Goal: Information Seeking & Learning: Learn about a topic

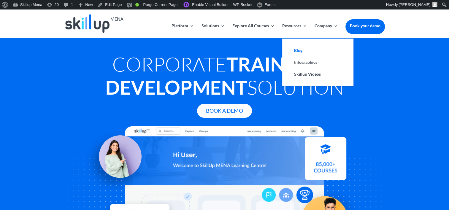
click at [297, 48] on link "Blog" at bounding box center [317, 51] width 59 height 12
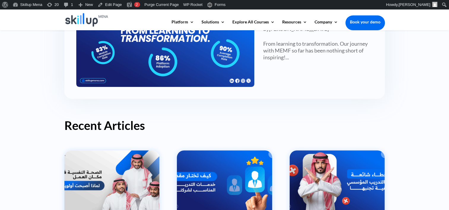
scroll to position [208, 0]
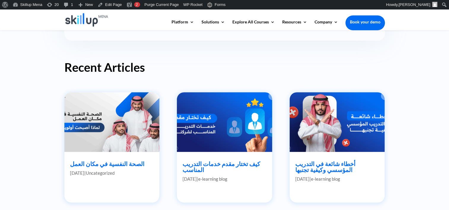
click at [240, 107] on img at bounding box center [225, 122] width 96 height 60
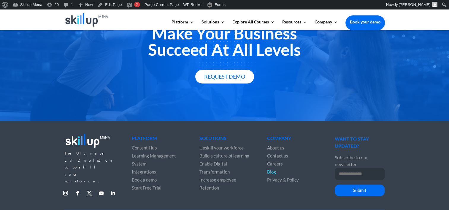
scroll to position [830, 0]
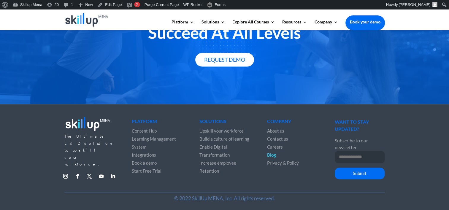
drag, startPoint x: 101, startPoint y: 157, endPoint x: 113, endPoint y: 166, distance: 15.3
click at [112, 172] on div "The Ultimate L&D solution to upskill your workforce. Follow Follow Follow Follo…" at bounding box center [224, 149] width 321 height 85
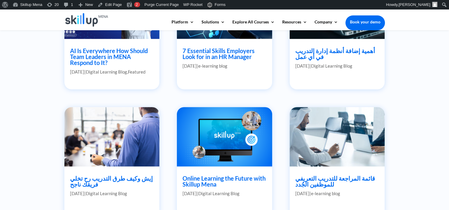
scroll to position [594, 0]
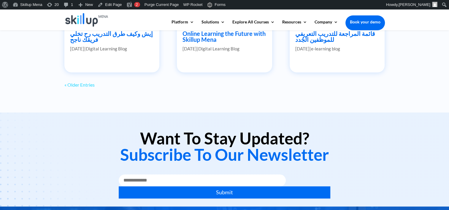
click at [82, 86] on link "« Older Entries" at bounding box center [79, 85] width 30 height 6
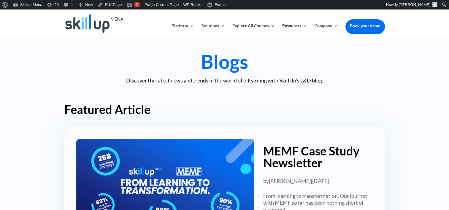
scroll to position [0, 0]
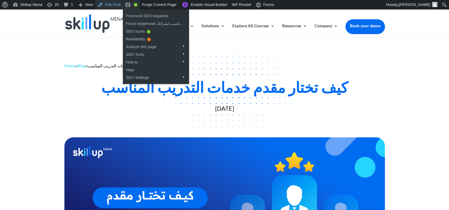
click at [118, 8] on link "Edit Post" at bounding box center [109, 4] width 28 height 9
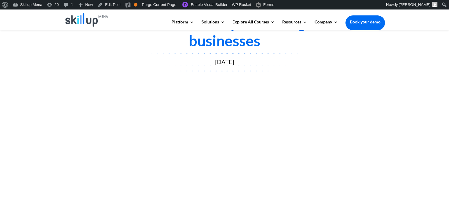
scroll to position [119, 0]
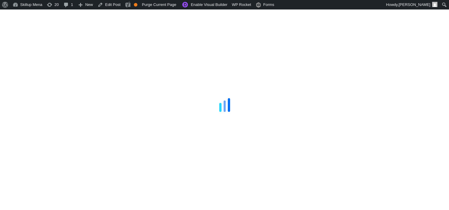
click at [386, 11] on div at bounding box center [224, 105] width 449 height 210
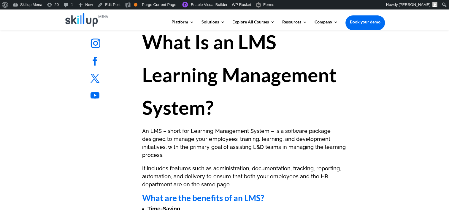
scroll to position [327, 0]
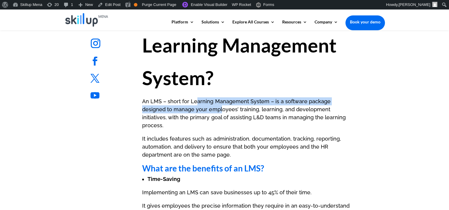
drag, startPoint x: 218, startPoint y: 134, endPoint x: 198, endPoint y: 105, distance: 35.4
click at [198, 105] on p "An LMS – short for Learning Management System – is a software package designed …" at bounding box center [246, 115] width 209 height 37
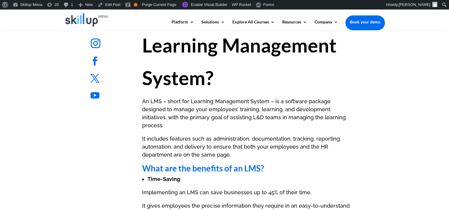
drag, startPoint x: 198, startPoint y: 105, endPoint x: 232, endPoint y: 109, distance: 33.7
click at [232, 109] on p "An LMS – short for Learning Management System – is a software package designed …" at bounding box center [246, 115] width 209 height 37
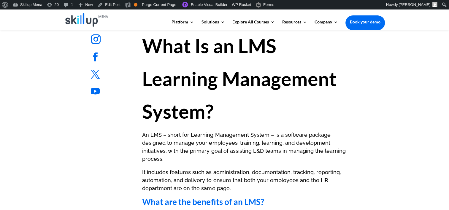
scroll to position [297, 0]
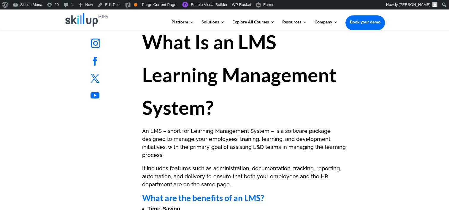
click at [202, 56] on h1 "What Is an LMS Learning Management System?" at bounding box center [246, 77] width 209 height 102
click at [179, 45] on strong "What Is an LMS Learning Management System?" at bounding box center [239, 74] width 194 height 89
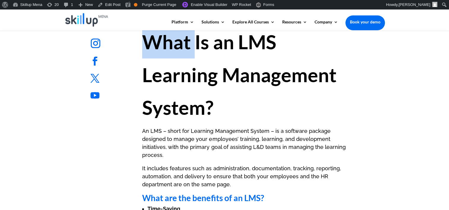
click at [179, 45] on strong "What Is an LMS Learning Management System?" at bounding box center [239, 74] width 194 height 89
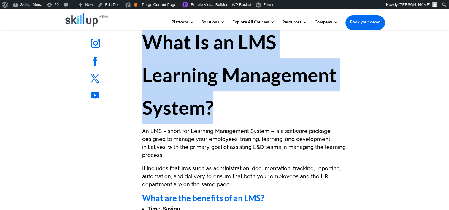
click at [179, 45] on strong "What Is an LMS Learning Management System?" at bounding box center [239, 74] width 194 height 89
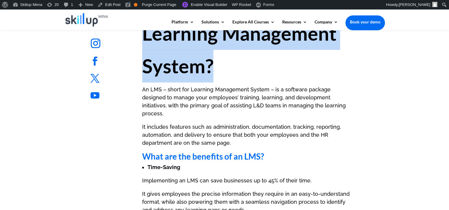
scroll to position [386, 0]
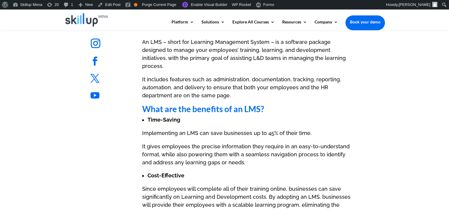
click at [160, 104] on strong "What are the benefits of an LMS?" at bounding box center [203, 109] width 122 height 10
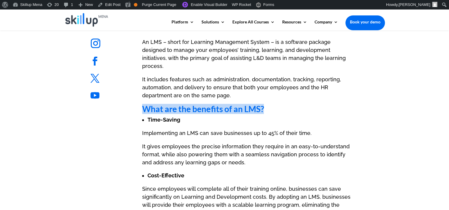
click at [162, 104] on strong "What are the benefits of an LMS?" at bounding box center [203, 109] width 122 height 10
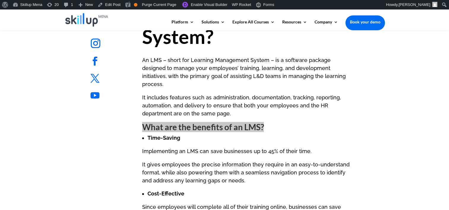
scroll to position [327, 0]
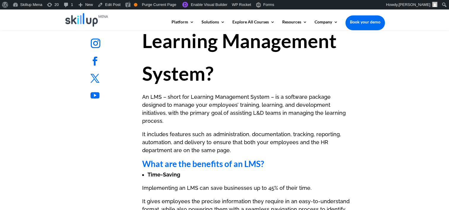
click at [168, 79] on strong "What Is an LMS Learning Management System?" at bounding box center [239, 40] width 194 height 89
click at [186, 48] on strong "What Is an LMS Learning Management System?" at bounding box center [239, 40] width 194 height 89
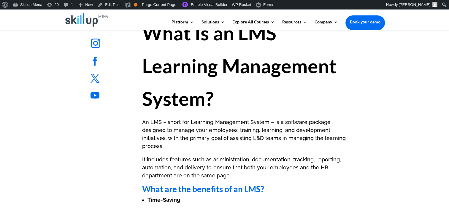
scroll to position [267, 0]
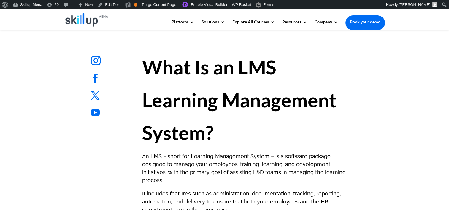
drag, startPoint x: 188, startPoint y: 82, endPoint x: 160, endPoint y: 69, distance: 30.4
click at [188, 82] on h1 "What Is an LMS Learning Management System?" at bounding box center [246, 102] width 209 height 102
click at [160, 69] on strong "What Is an LMS Learning Management System?" at bounding box center [239, 100] width 194 height 89
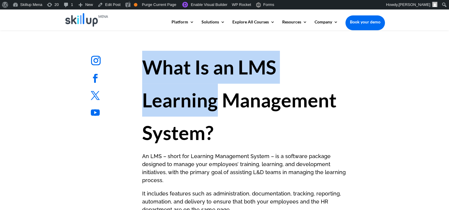
drag, startPoint x: 160, startPoint y: 69, endPoint x: 192, endPoint y: 93, distance: 39.4
click at [192, 93] on strong "What Is an LMS Learning Management System?" at bounding box center [239, 100] width 194 height 89
click at [260, 55] on h1 "What Is an LMS Learning Management System?" at bounding box center [246, 102] width 209 height 102
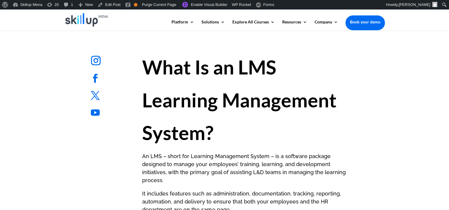
click at [260, 56] on strong "What Is an LMS Learning Management System?" at bounding box center [239, 100] width 194 height 89
click at [246, 65] on strong "What Is an LMS Learning Management System?" at bounding box center [239, 100] width 194 height 89
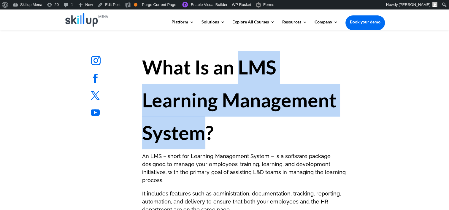
drag, startPoint x: 246, startPoint y: 65, endPoint x: 200, endPoint y: 129, distance: 78.9
click at [200, 129] on strong "What Is an LMS Learning Management System?" at bounding box center [239, 100] width 194 height 89
drag, startPoint x: 200, startPoint y: 129, endPoint x: 207, endPoint y: 132, distance: 7.2
click at [207, 132] on strong "What Is an LMS Learning Management System?" at bounding box center [239, 100] width 194 height 89
click at [205, 137] on strong "What Is an LMS Learning Management System?" at bounding box center [239, 100] width 194 height 89
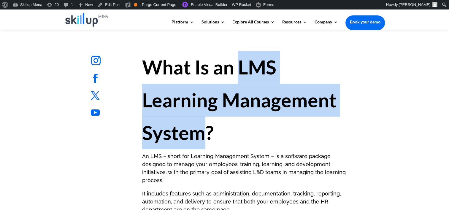
drag, startPoint x: 204, startPoint y: 135, endPoint x: 239, endPoint y: 66, distance: 77.5
click at [239, 66] on strong "What Is an LMS Learning Management System?" at bounding box center [239, 100] width 194 height 89
copy strong "LMS Learning Management System"
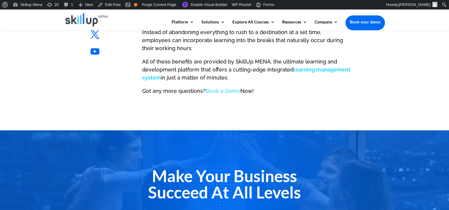
scroll to position [920, 0]
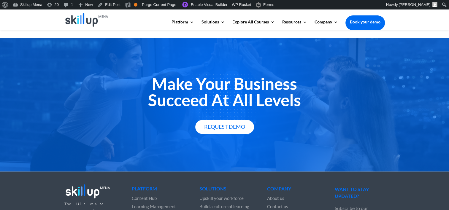
drag, startPoint x: 240, startPoint y: 119, endPoint x: 286, endPoint y: 76, distance: 63.4
click at [286, 76] on h2 "Make Your Business Succeed At All Levels" at bounding box center [224, 94] width 321 height 36
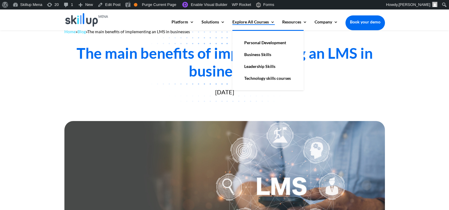
scroll to position [0, 0]
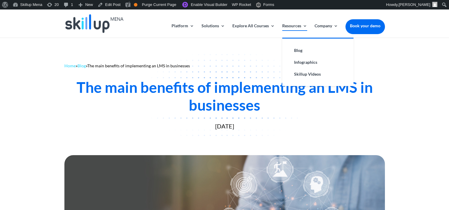
click at [289, 27] on link "Resources" at bounding box center [294, 31] width 25 height 14
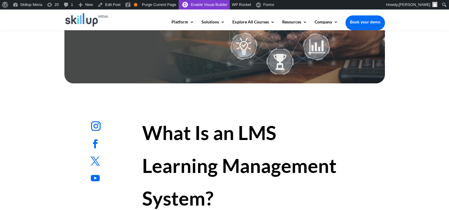
scroll to position [267, 0]
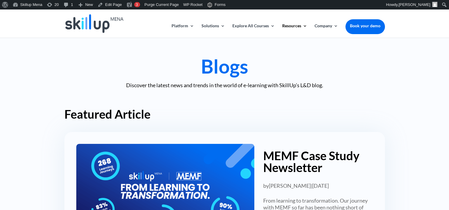
scroll to position [403, 0]
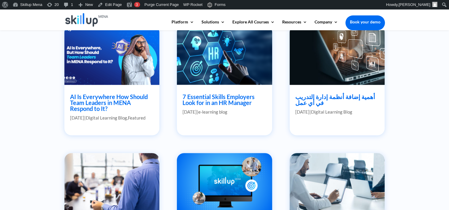
click at [381, 100] on article "أهمية إضافة أنظمة إدارة التدريب في أي عمل Sep 12, 2022 | Digital Learning Blog …" at bounding box center [337, 80] width 95 height 110
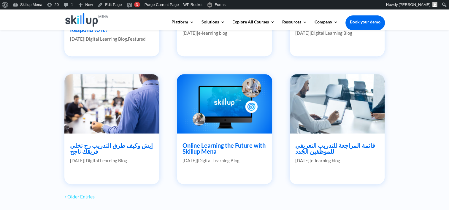
scroll to position [492, 0]
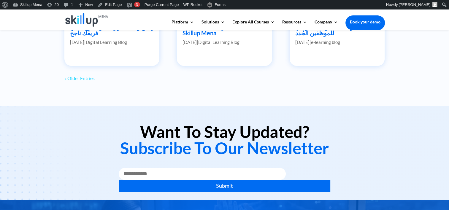
scroll to position [611, 0]
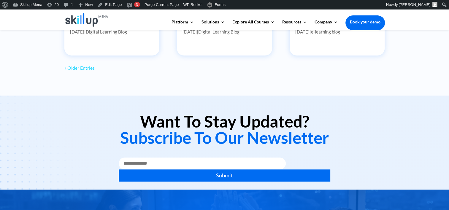
click at [88, 70] on link "« Older Entries" at bounding box center [79, 68] width 30 height 6
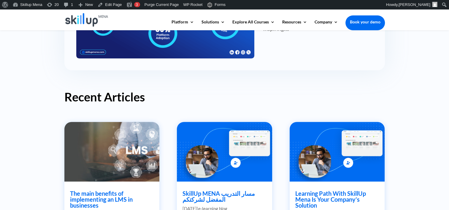
scroll to position [297, 0]
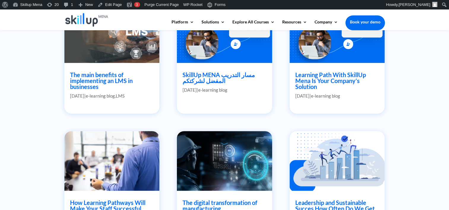
drag, startPoint x: 227, startPoint y: 76, endPoint x: 232, endPoint y: 79, distance: 5.3
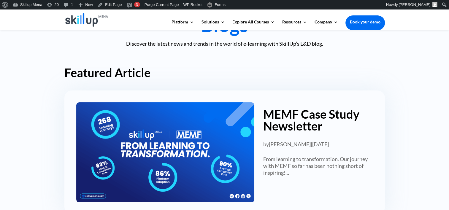
scroll to position [59, 0]
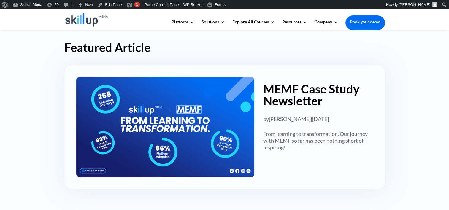
click at [278, 94] on link "MEMF Case Study Newsletter" at bounding box center [311, 95] width 96 height 26
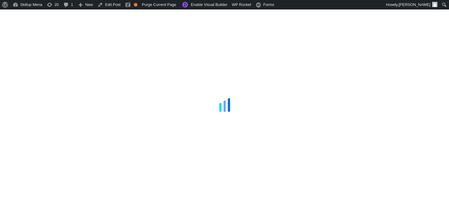
drag, startPoint x: 417, startPoint y: 48, endPoint x: 365, endPoint y: 7, distance: 66.6
click at [407, 42] on div at bounding box center [224, 105] width 449 height 210
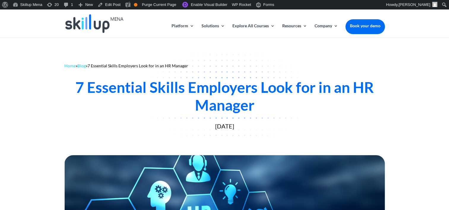
click at [125, 88] on div "7 Essential Skills Employers Look for in an HR Manager" at bounding box center [224, 96] width 321 height 36
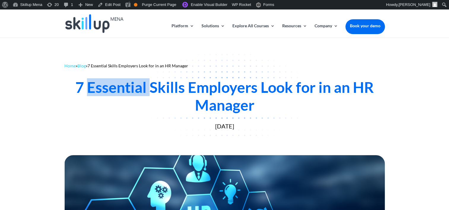
click at [125, 88] on div "7 Essential Skills Employers Look for in an HR Manager" at bounding box center [224, 96] width 321 height 36
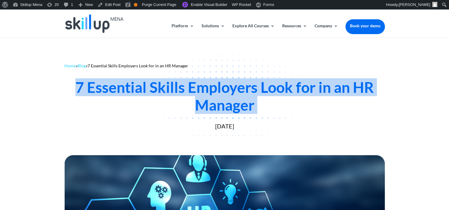
click at [125, 88] on div "7 Essential Skills Employers Look for in an HR Manager" at bounding box center [224, 96] width 321 height 36
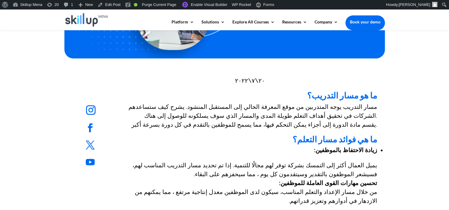
scroll to position [208, 0]
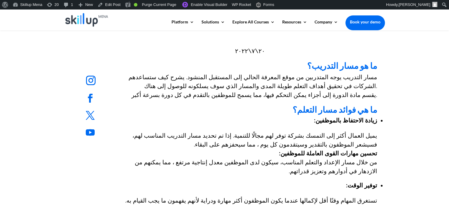
click at [376, 82] on p "مسار التدريب يوجه المتدربين من موقع المعرفة الحالي إلى المستقبل المنشود. يشرح ك…" at bounding box center [250, 89] width 254 height 33
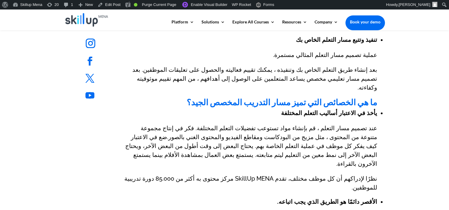
scroll to position [623, 0]
click at [227, 98] on h2 "ما هي الخصائص التي تميز مسار التدريب المخصص الجيد؟" at bounding box center [250, 103] width 254 height 11
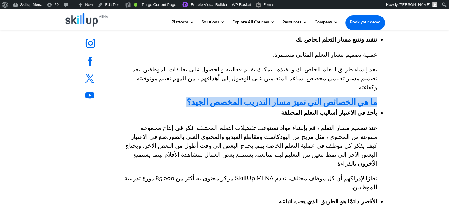
click at [227, 98] on h2 "ما هي الخصائص التي تميز مسار التدريب المخصص الجيد؟" at bounding box center [250, 103] width 254 height 11
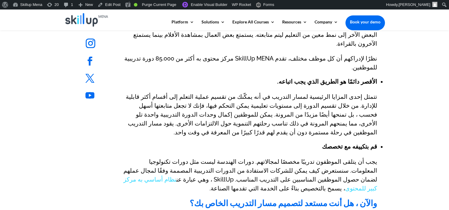
scroll to position [742, 0]
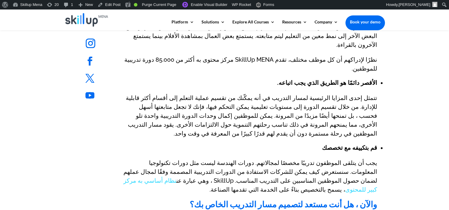
click at [356, 93] on p "تتمثل إحدى المزايا الرئيسية لمسار التدريب في أنه يمكّنك من تقسيم عملية التعلم إ…" at bounding box center [250, 118] width 254 height 50
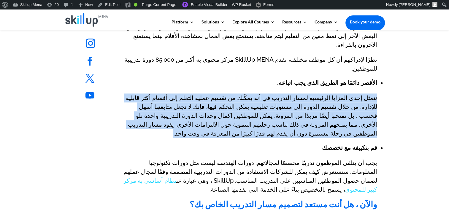
click at [356, 93] on p "تتمثل إحدى المزايا الرئيسية لمسار التدريب في أنه يمكّنك من تقسيم عملية التعلم إ…" at bounding box center [250, 118] width 254 height 50
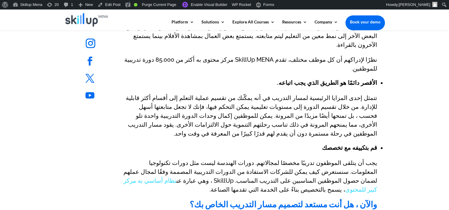
drag, startPoint x: 356, startPoint y: 85, endPoint x: 354, endPoint y: 56, distance: 28.6
click at [354, 79] on ul "الأقصر دائمًا هو الطريق الذي يجب اتباعه." at bounding box center [250, 86] width 254 height 15
click at [354, 93] on p "تتمثل إحدى المزايا الرئيسية لمسار التدريب في أنه يمكّنك من تقسيم عملية التعلم إ…" at bounding box center [250, 118] width 254 height 50
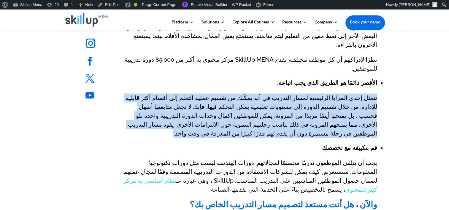
click at [354, 93] on p "تتمثل إحدى المزايا الرئيسية لمسار التدريب في أنه يمكّنك من تقسيم عملية التعلم إ…" at bounding box center [250, 118] width 254 height 50
drag, startPoint x: 354, startPoint y: 64, endPoint x: 354, endPoint y: 82, distance: 18.1
click at [354, 93] on p "تتمثل إحدى المزايا الرئيسية لمسار التدريب في أنه يمكّنك من تقسيم عملية التعلم إ…" at bounding box center [250, 118] width 254 height 50
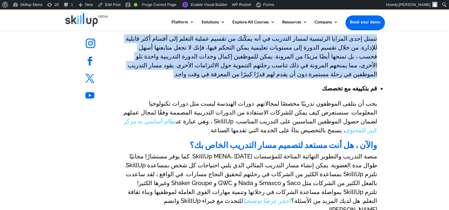
scroll to position [772, 0]
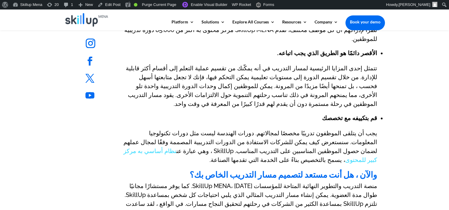
click at [233, 170] on h2 "والآن ، هل أنت مستعد لتصميم مسار التدريب الخاص بك؟" at bounding box center [250, 175] width 254 height 11
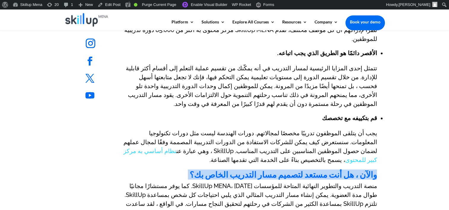
click at [233, 170] on h2 "والآن ، هل أنت مستعد لتصميم مسار التدريب الخاص بك؟" at bounding box center [250, 175] width 254 height 11
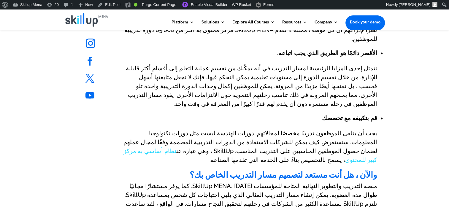
drag, startPoint x: 233, startPoint y: 127, endPoint x: 241, endPoint y: 140, distance: 15.0
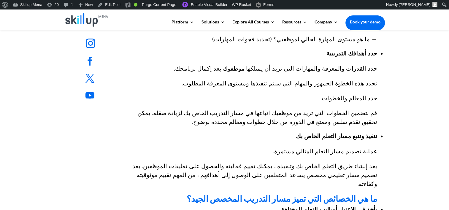
scroll to position [505, 0]
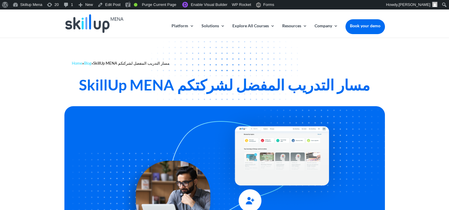
click at [246, 81] on div "SkillUp MENA مسار التدريب المفضل لشركتكم" at bounding box center [224, 85] width 321 height 18
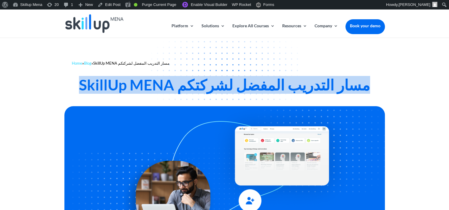
click at [246, 81] on div "SkillUp MENA مسار التدريب المفضل لشركتكم" at bounding box center [224, 85] width 321 height 18
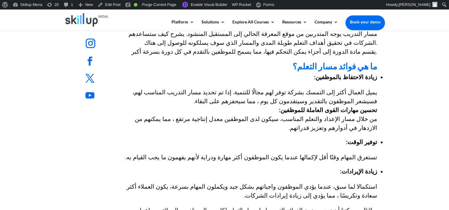
scroll to position [297, 0]
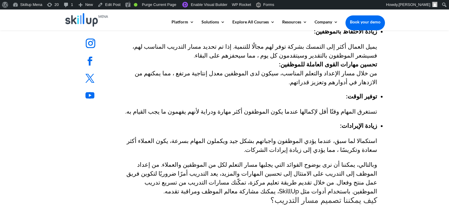
click at [349, 64] on strong "تحسين مهارات القوى العاملة للموظفين:" at bounding box center [328, 64] width 98 height 7
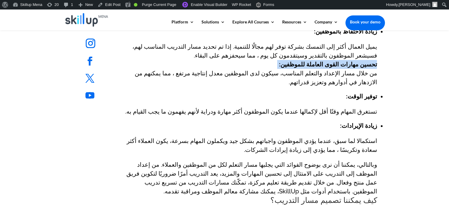
click at [349, 64] on strong "تحسين مهارات القوى العاملة للموظفين:" at bounding box center [328, 64] width 98 height 7
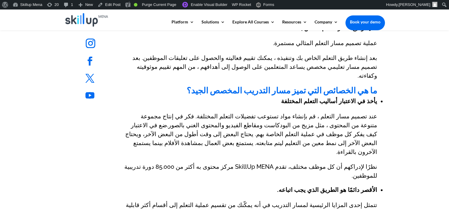
scroll to position [457, 0]
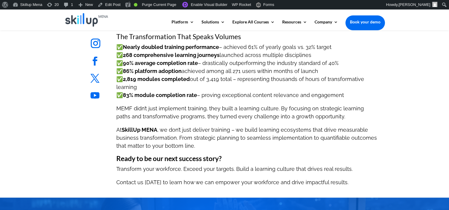
scroll to position [505, 0]
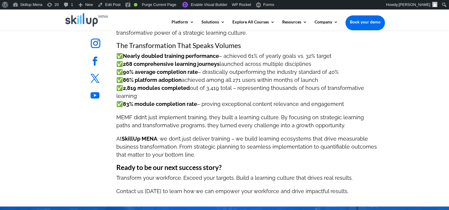
click at [412, 69] on div "Follow Follow Follow Follow Follow Follow Follow Follow From learning to transf…" at bounding box center [224, 7] width 449 height 399
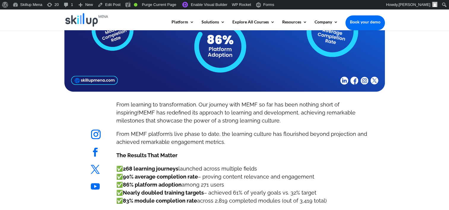
scroll to position [237, 0]
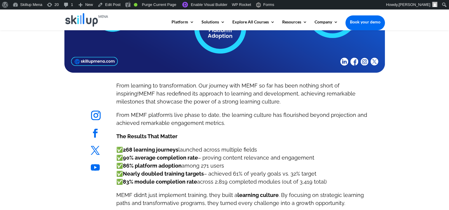
click at [164, 95] on span "MEMF has redefined its approach to learning and development, achieving remarkab…" at bounding box center [235, 98] width 239 height 14
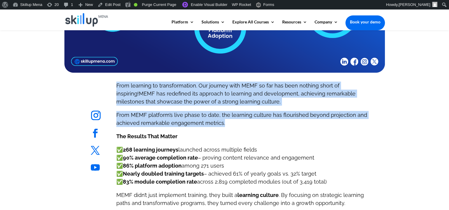
drag, startPoint x: 164, startPoint y: 95, endPoint x: 188, endPoint y: 124, distance: 38.3
copy div "From learning to transformation. Our journey with MEMF so far has been nothing …"
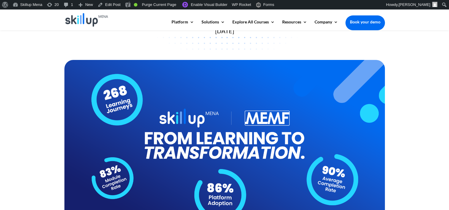
scroll to position [30, 0]
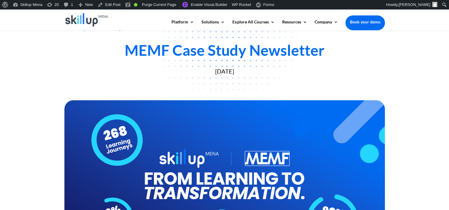
click at [142, 50] on div "MEMF Case Study Newsletter" at bounding box center [224, 50] width 321 height 18
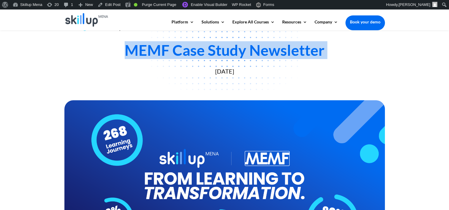
click at [142, 50] on div "MEMF Case Study Newsletter" at bounding box center [224, 50] width 321 height 18
copy div "MEMF Case Study Newsletter"
click at [141, 68] on div "August 11, 2025" at bounding box center [224, 71] width 321 height 7
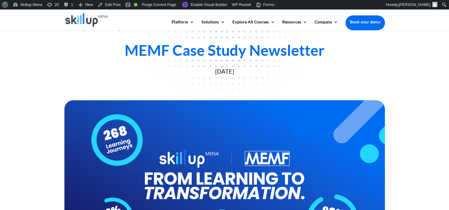
click at [141, 54] on div "MEMF Case Study Newsletter" at bounding box center [224, 50] width 321 height 18
copy div "MEMF"
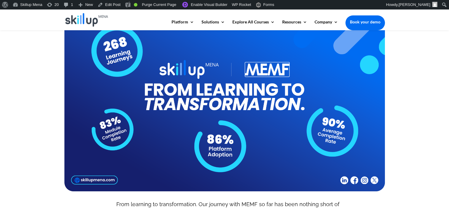
scroll to position [0, 0]
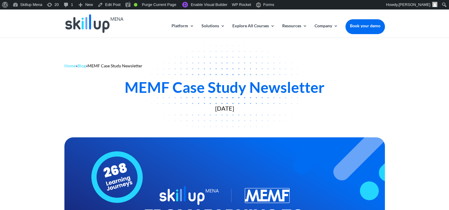
click at [203, 46] on div "Home » Blog » MEMF Case Study Newsletter MEMF Case Study Newsletter August 11, …" at bounding box center [224, 86] width 449 height 98
click at [100, 68] on span "MEMF Case Study Newsletter" at bounding box center [115, 65] width 55 height 5
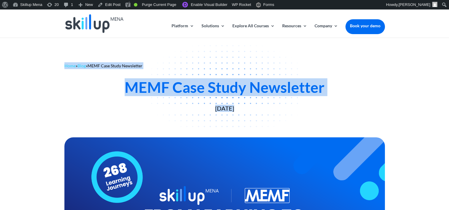
drag, startPoint x: 100, startPoint y: 68, endPoint x: 137, endPoint y: 128, distance: 70.5
click at [137, 128] on div "Home » Blog » MEMF Case Study Newsletter MEMF Case Study Newsletter August 11, …" at bounding box center [224, 86] width 449 height 98
drag, startPoint x: 137, startPoint y: 128, endPoint x: 278, endPoint y: 85, distance: 148.1
click at [278, 85] on div "MEMF Case Study Newsletter" at bounding box center [224, 87] width 321 height 18
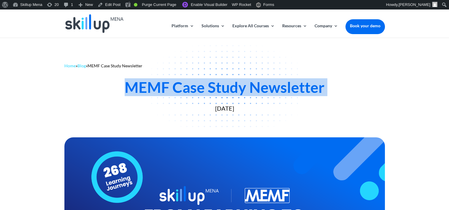
click at [278, 85] on div "MEMF Case Study Newsletter" at bounding box center [224, 87] width 321 height 18
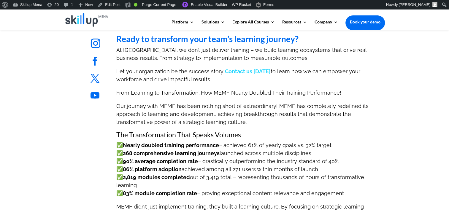
scroll to position [416, 0]
click at [185, 43] on b "Ready to transform your team’s learning journey?" at bounding box center [207, 39] width 182 height 10
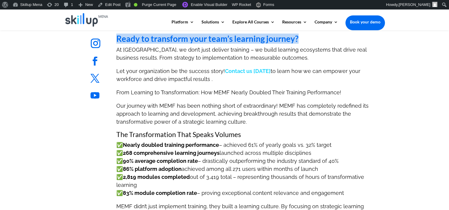
click at [185, 43] on b "Ready to transform your team’s learning journey?" at bounding box center [207, 39] width 182 height 10
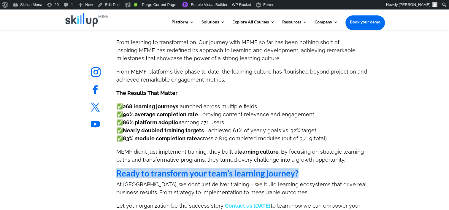
scroll to position [267, 0]
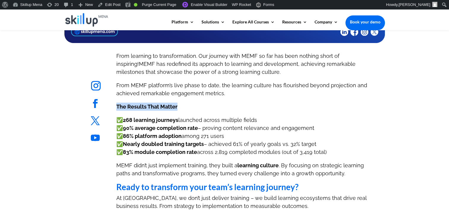
drag, startPoint x: 117, startPoint y: 108, endPoint x: 188, endPoint y: 104, distance: 71.1
click at [188, 104] on p "The Results That Matter" at bounding box center [246, 109] width 261 height 13
drag, startPoint x: 188, startPoint y: 104, endPoint x: 153, endPoint y: 106, distance: 34.8
click at [153, 106] on strong "The Results That Matter" at bounding box center [146, 107] width 61 height 6
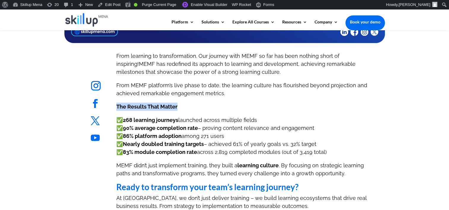
click at [153, 106] on strong "The Results That Matter" at bounding box center [146, 107] width 61 height 6
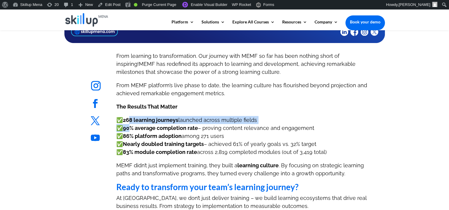
drag, startPoint x: 153, startPoint y: 106, endPoint x: 132, endPoint y: 124, distance: 27.1
click at [132, 124] on p "✅ 268 learning journeys launched across multiple fields ✅ 90% average completio…" at bounding box center [246, 138] width 261 height 45
click at [132, 123] on p "✅ 268 learning journeys launched across multiple fields ✅ 90% average completio…" at bounding box center [246, 138] width 261 height 45
click at [129, 122] on b "268 learning journeys" at bounding box center [151, 120] width 56 height 6
drag, startPoint x: 129, startPoint y: 122, endPoint x: 169, endPoint y: 118, distance: 39.4
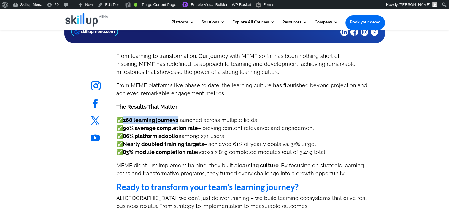
click at [169, 118] on b "268 learning journeys" at bounding box center [151, 120] width 56 height 6
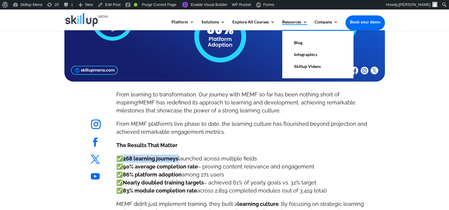
scroll to position [178, 0]
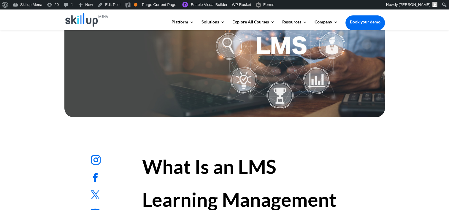
scroll to position [178, 0]
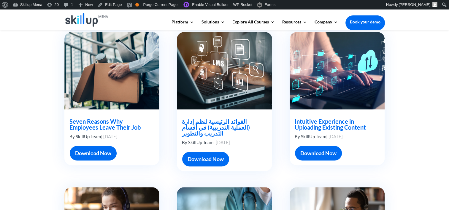
scroll to position [178, 0]
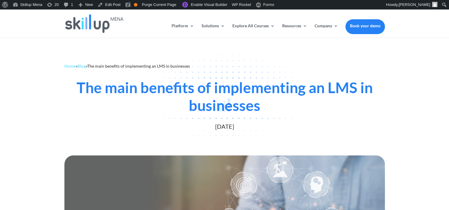
drag, startPoint x: 446, startPoint y: 52, endPoint x: 413, endPoint y: 81, distance: 44.2
click at [446, 52] on div at bounding box center [224, 105] width 449 height 210
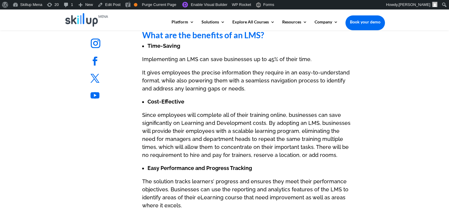
scroll to position [534, 0]
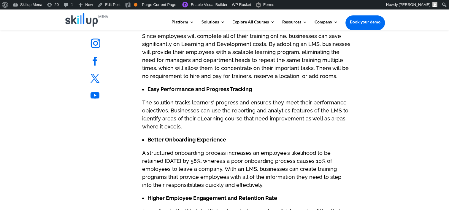
click at [161, 74] on p "Since employees will complete all of their training online, businesses can save…" at bounding box center [246, 58] width 209 height 53
click at [155, 85] on li "Easy Performance and Progress Tracking" at bounding box center [249, 89] width 203 height 8
drag, startPoint x: 155, startPoint y: 77, endPoint x: 294, endPoint y: 73, distance: 139.3
click at [294, 73] on div "What Is an LMS Learning Management System? An LMS – short for Learning Manageme…" at bounding box center [246, 86] width 209 height 605
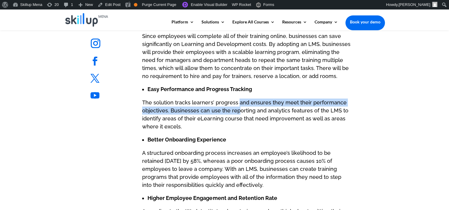
drag, startPoint x: 294, startPoint y: 73, endPoint x: 237, endPoint y: 99, distance: 62.4
click at [237, 99] on p "The solution tracks learners’ progress and ensures they meet their performance …" at bounding box center [246, 117] width 209 height 37
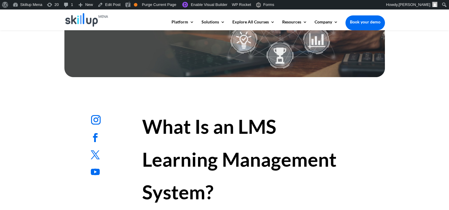
drag, startPoint x: 175, startPoint y: 125, endPoint x: 184, endPoint y: 122, distance: 9.9
click at [175, 125] on strong "What Is an LMS Learning Management System?" at bounding box center [239, 159] width 194 height 89
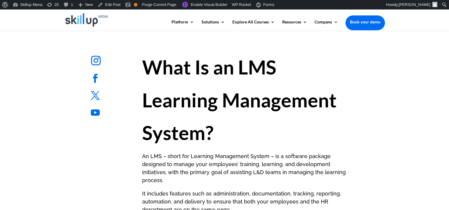
click at [164, 108] on strong "What Is an LMS Learning Management System?" at bounding box center [239, 100] width 194 height 89
click at [163, 108] on strong "What Is an LMS Learning Management System?" at bounding box center [239, 100] width 194 height 89
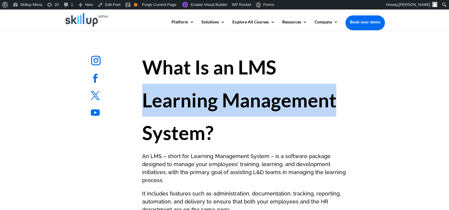
drag, startPoint x: 163, startPoint y: 108, endPoint x: 332, endPoint y: 97, distance: 168.9
click at [332, 97] on strong "What Is an LMS Learning Management System?" at bounding box center [239, 100] width 194 height 89
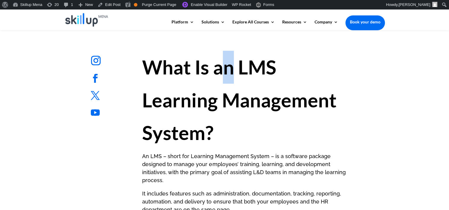
drag, startPoint x: 332, startPoint y: 97, endPoint x: 229, endPoint y: 73, distance: 105.9
click at [229, 73] on strong "What Is an LMS Learning Management System?" at bounding box center [239, 100] width 194 height 89
click at [175, 90] on strong "What Is an LMS Learning Management System?" at bounding box center [239, 100] width 194 height 89
click at [248, 64] on strong "What Is an LMS Learning Management System?" at bounding box center [239, 100] width 194 height 89
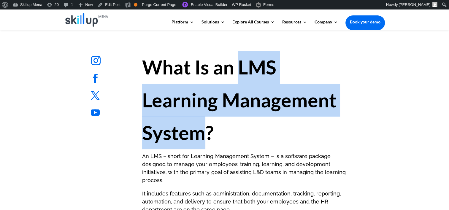
drag, startPoint x: 241, startPoint y: 66, endPoint x: 202, endPoint y: 137, distance: 81.0
click at [202, 137] on strong "What Is an LMS Learning Management System?" at bounding box center [239, 100] width 194 height 89
copy strong "LMS Learning Management System"
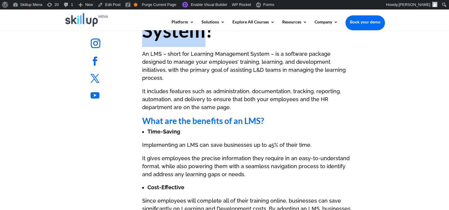
scroll to position [356, 0]
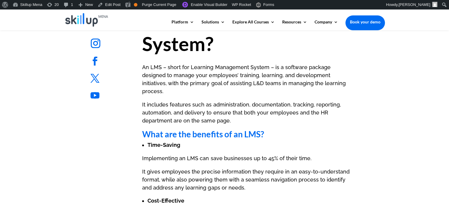
click at [179, 101] on p "It includes features such as administration, documentation, tracking, reporting…" at bounding box center [246, 115] width 209 height 29
click at [170, 71] on p "An LMS – short for Learning Management System – is a software package designed …" at bounding box center [246, 81] width 209 height 37
click at [153, 66] on p "An LMS – short for Learning Management System – is a software package designed …" at bounding box center [246, 81] width 209 height 37
click at [146, 65] on p "An LMS – short for Learning Management System – is a software package designed …" at bounding box center [246, 81] width 209 height 37
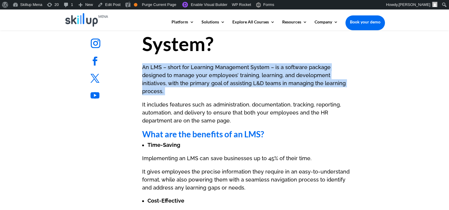
drag, startPoint x: 146, startPoint y: 65, endPoint x: 324, endPoint y: 84, distance: 179.7
click at [324, 84] on p "An LMS – short for Learning Management System – is a software package designed …" at bounding box center [246, 81] width 209 height 37
copy div "An LMS – short for Learning Management System – is a software package designed …"
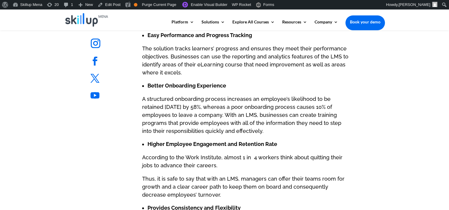
scroll to position [623, 0]
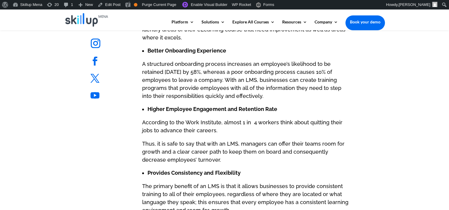
click at [156, 107] on ul "Higher Employee Engagement and Retention Rate" at bounding box center [246, 111] width 209 height 13
click at [151, 106] on strong "Higher Employee Engagement and Retention Rate" at bounding box center [212, 109] width 129 height 6
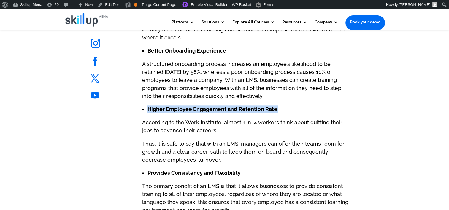
drag, startPoint x: 151, startPoint y: 103, endPoint x: 311, endPoint y: 99, distance: 160.3
click at [311, 105] on li "Higher Employee Engagement and Retention Rate" at bounding box center [249, 109] width 203 height 8
copy div "Higher Employee Engagement and Retention Rate"
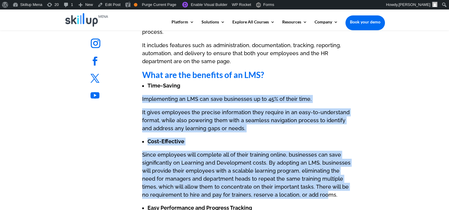
click at [317, 82] on div "What Is an LMS Learning Management System? An LMS – short for Learning Manageme…" at bounding box center [246, 204] width 209 height 605
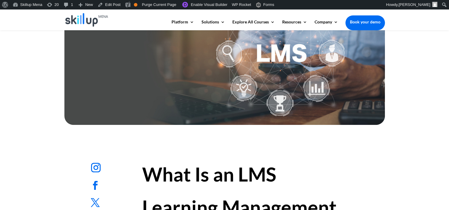
scroll to position [0, 0]
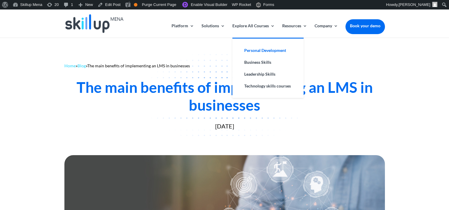
drag, startPoint x: 266, startPoint y: 51, endPoint x: 270, endPoint y: 50, distance: 3.6
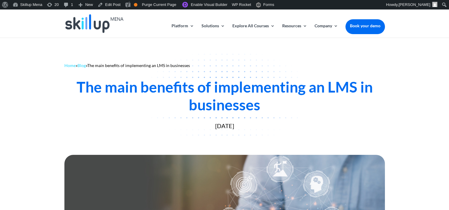
scroll to position [89, 0]
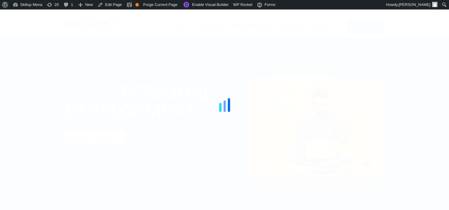
drag, startPoint x: 416, startPoint y: 61, endPoint x: 361, endPoint y: 10, distance: 74.4
click at [416, 60] on div at bounding box center [224, 105] width 449 height 210
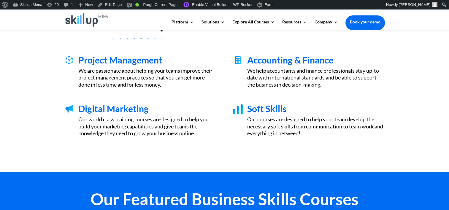
scroll to position [208, 0]
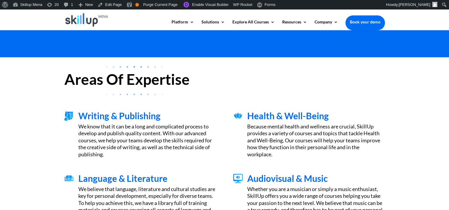
scroll to position [148, 0]
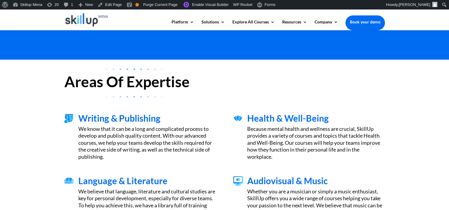
click at [86, 86] on h2 "Areas Of Expertise" at bounding box center [224, 83] width 321 height 18
click at [85, 86] on h2 "Areas Of Expertise" at bounding box center [224, 83] width 321 height 18
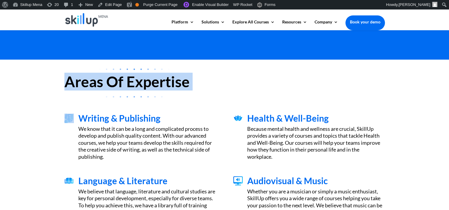
drag, startPoint x: 85, startPoint y: 86, endPoint x: 92, endPoint y: 86, distance: 6.2
click at [92, 86] on h2 "Areas Of Expertise" at bounding box center [224, 83] width 321 height 18
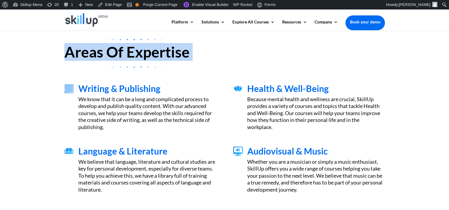
scroll to position [208, 0]
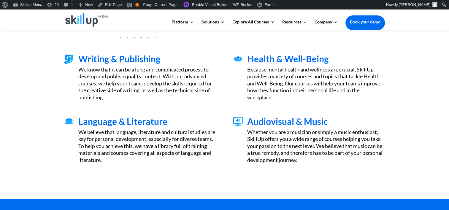
click at [113, 59] on span "Writing & Publishing" at bounding box center [119, 58] width 82 height 11
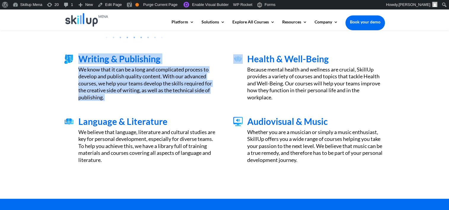
copy div "Writing & Publishing We know that it can be a long and complicated process to d…"
drag, startPoint x: 113, startPoint y: 59, endPoint x: 121, endPoint y: 82, distance: 24.0
click at [121, 82] on div "Writing & Publishing We know that it can be a long and complicated process to d…" at bounding box center [145, 77] width 142 height 47
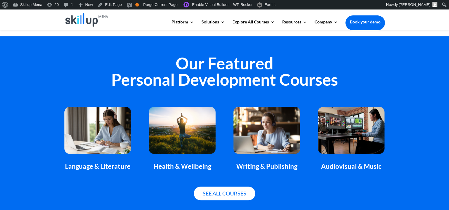
scroll to position [356, 0]
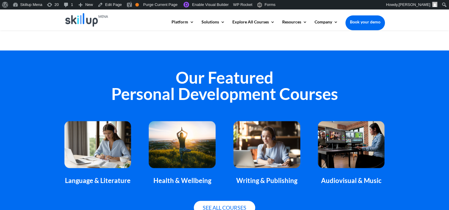
click at [212, 83] on h2 "Our Featured Personal Development Courses" at bounding box center [224, 87] width 321 height 36
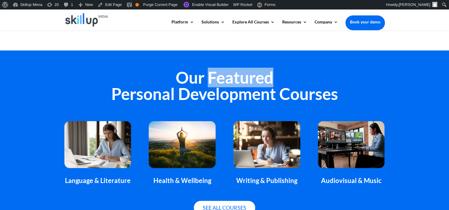
click at [212, 83] on h2 "Our Featured Personal Development Courses" at bounding box center [224, 87] width 321 height 36
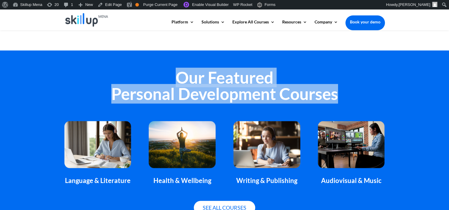
drag, startPoint x: 212, startPoint y: 83, endPoint x: 214, endPoint y: 96, distance: 13.3
click at [214, 96] on h2 "Our Featured Personal Development Courses" at bounding box center [224, 87] width 321 height 36
copy div "Our Featured Personal Development Courses"
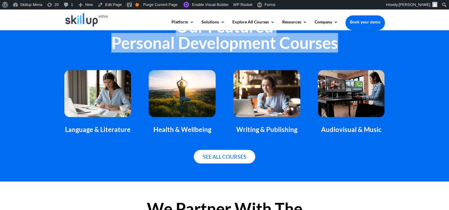
scroll to position [445, 0]
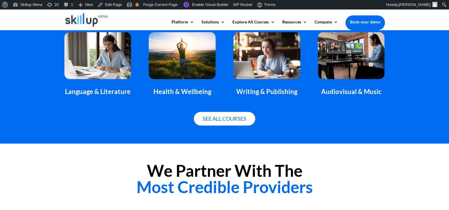
click at [51, 86] on div "Our Featured Personal Development Courses Language & Literature Health & Wellbe…" at bounding box center [224, 52] width 449 height 182
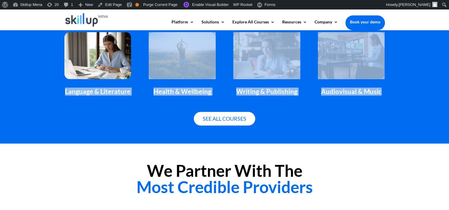
drag, startPoint x: 59, startPoint y: 88, endPoint x: 381, endPoint y: 85, distance: 322.4
click at [381, 85] on div "Our Featured Personal Development Courses Language & Literature Health & Wellbe…" at bounding box center [224, 52] width 449 height 182
drag, startPoint x: 381, startPoint y: 85, endPoint x: 400, endPoint y: 94, distance: 21.0
click at [405, 92] on div "Our Featured Personal Development Courses Language & Literature Health & Wellbe…" at bounding box center [224, 52] width 449 height 182
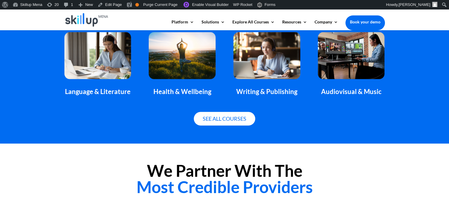
click at [115, 104] on div "See all courses" at bounding box center [224, 119] width 321 height 30
click at [67, 101] on div "Language & Literature Health & Wellbeing Writing & Publishing Audiovisual & Mus…" at bounding box center [224, 64] width 321 height 80
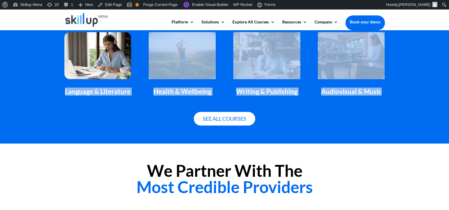
drag, startPoint x: 63, startPoint y: 97, endPoint x: 394, endPoint y: 91, distance: 331.0
click at [394, 91] on div "Our Featured Personal Development Courses Language & Literature Health & Wellbe…" at bounding box center [224, 52] width 449 height 182
copy div "Language & Literature Health & Wellbeing Writing & Publishing Audiovisual & Mus…"
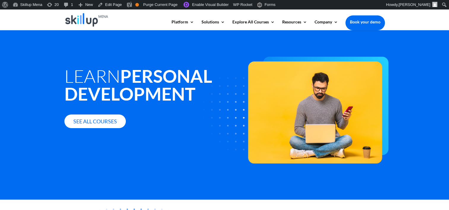
scroll to position [0, 0]
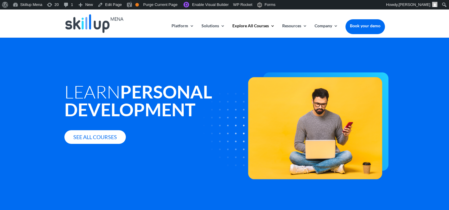
click at [106, 85] on h1 "Learn Personal Development" at bounding box center [156, 102] width 185 height 39
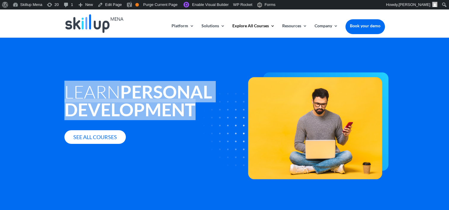
click at [106, 85] on h1 "Learn Personal Development" at bounding box center [156, 102] width 185 height 39
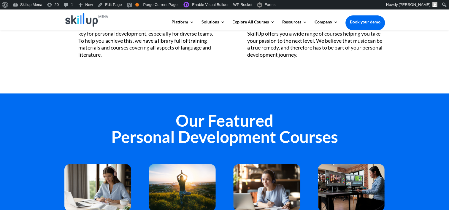
scroll to position [327, 0]
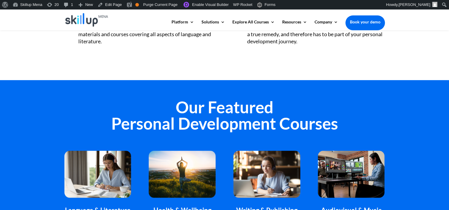
drag, startPoint x: 95, startPoint y: 118, endPoint x: 352, endPoint y: 122, distance: 256.8
click at [352, 122] on h2 "Our Featured Personal Development Courses" at bounding box center [224, 117] width 321 height 36
copy h2 "Personal Development Courses"
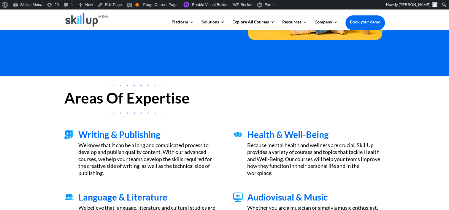
scroll to position [119, 0]
